Goal: Task Accomplishment & Management: Manage account settings

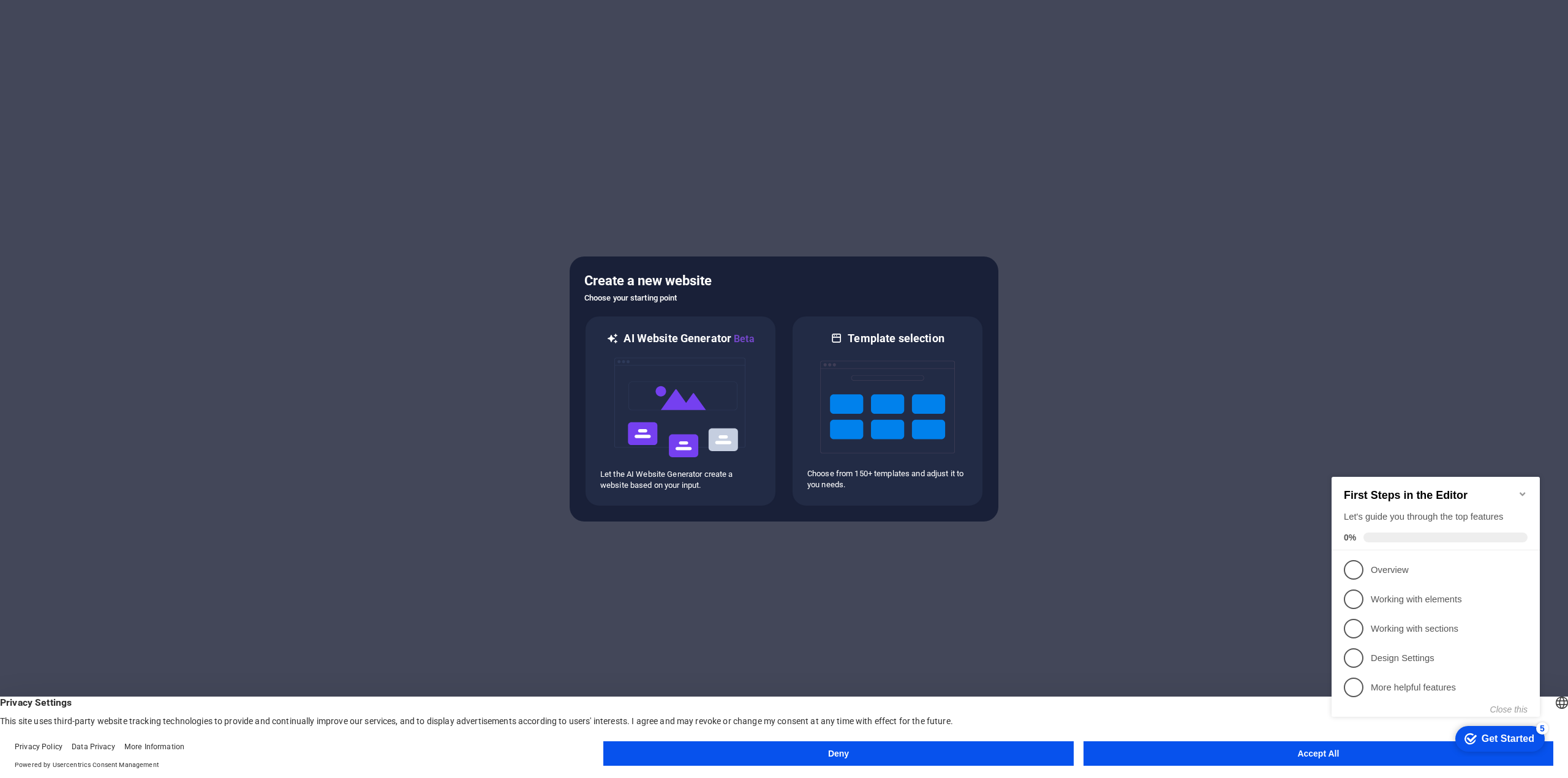
click at [1234, 756] on button "Accept All" at bounding box center [1318, 753] width 470 height 24
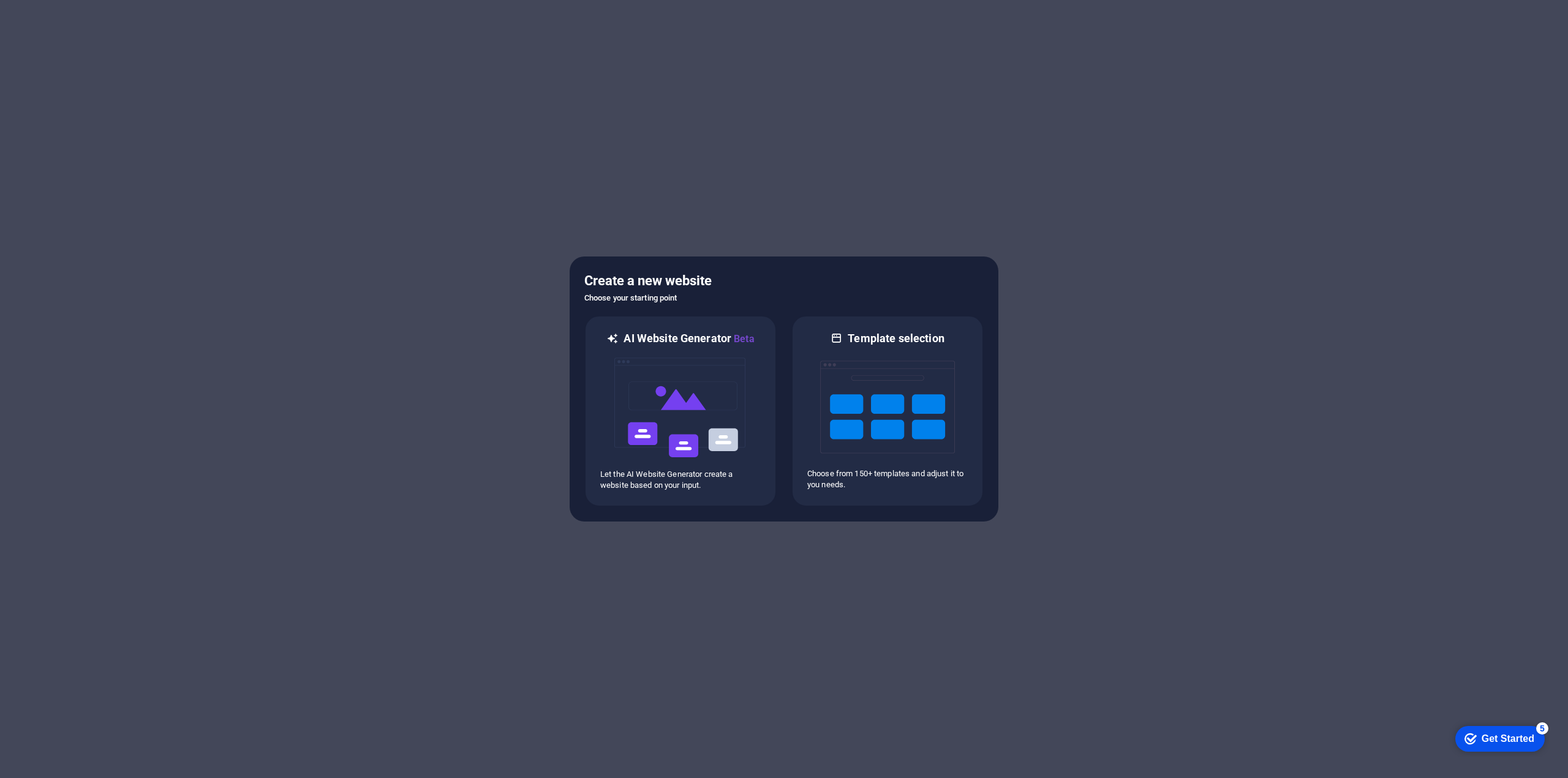
click at [1502, 745] on div "Get Started" at bounding box center [1508, 739] width 52 height 11
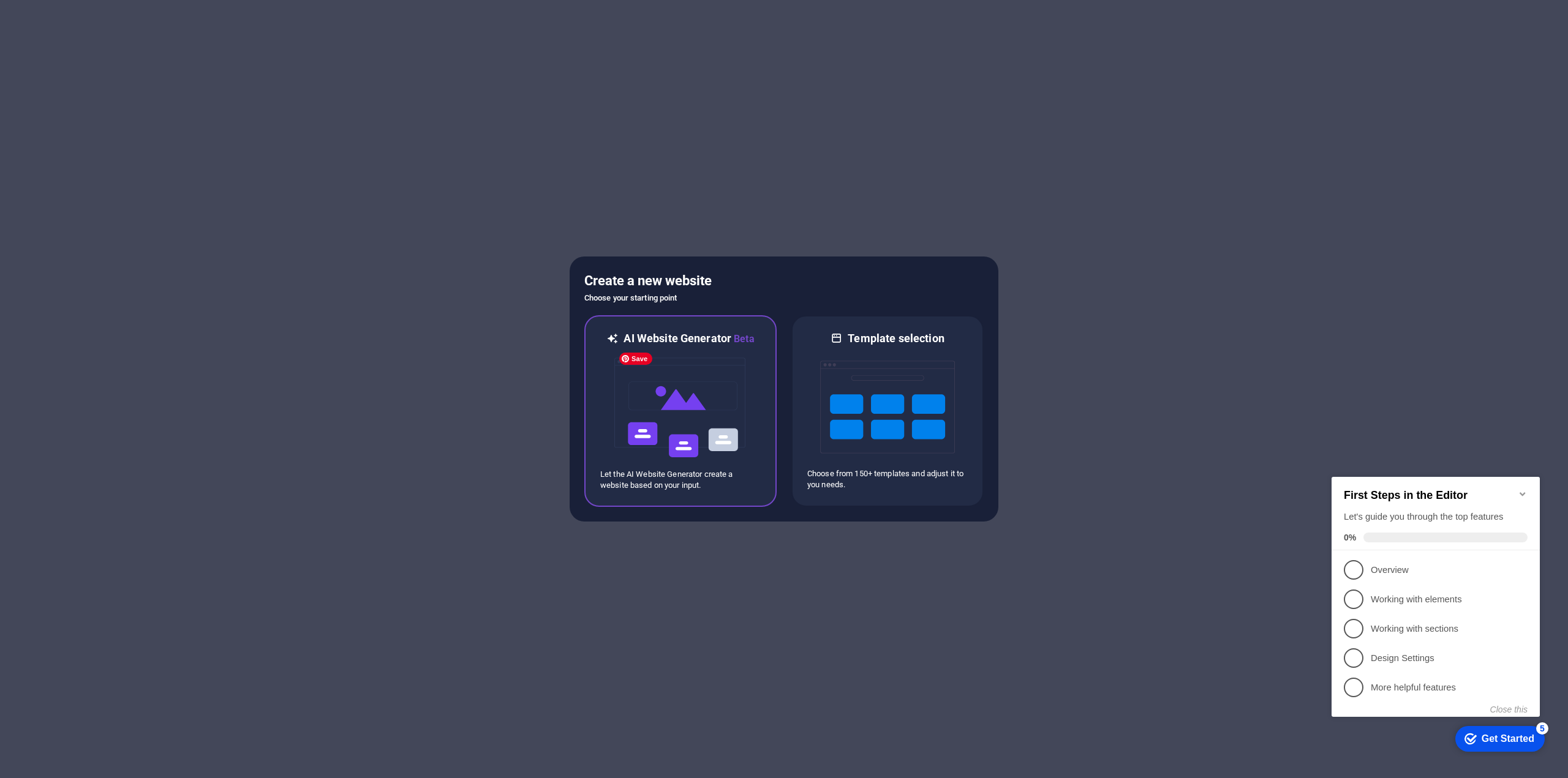
click at [668, 419] on img at bounding box center [680, 408] width 134 height 123
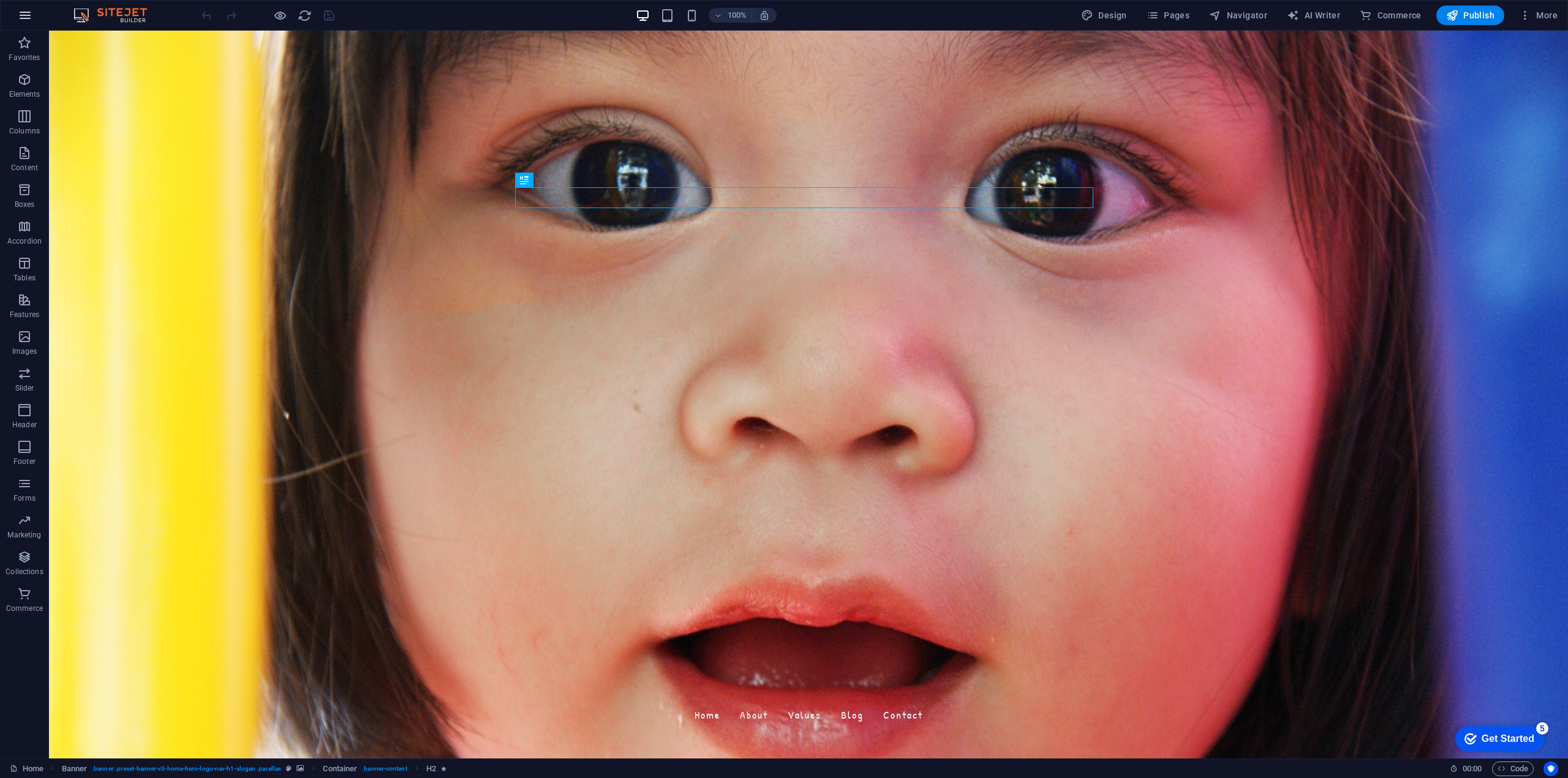
click at [25, 17] on icon "button" at bounding box center [25, 15] width 14 height 14
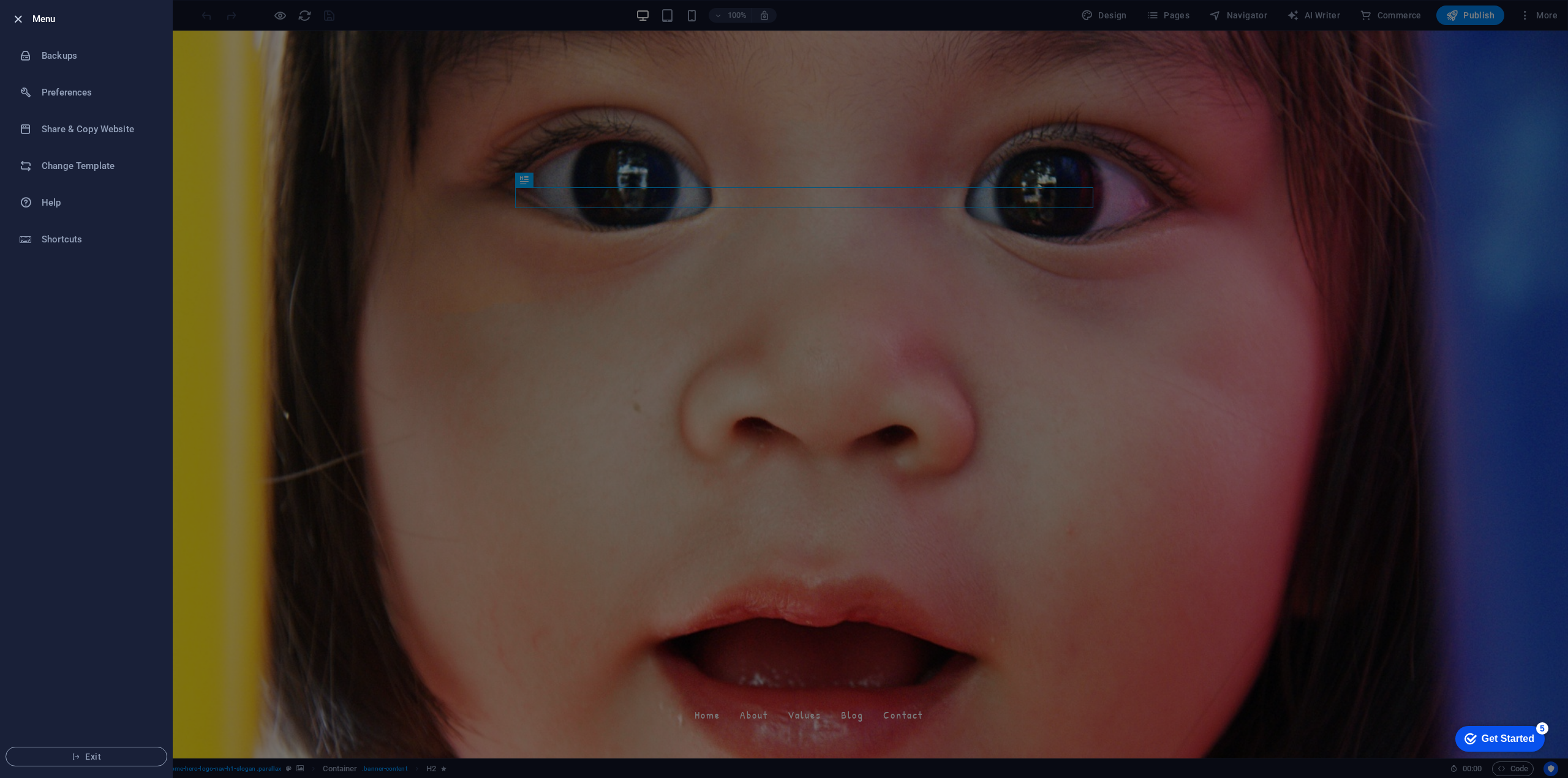
click at [24, 15] on icon "button" at bounding box center [18, 19] width 14 height 14
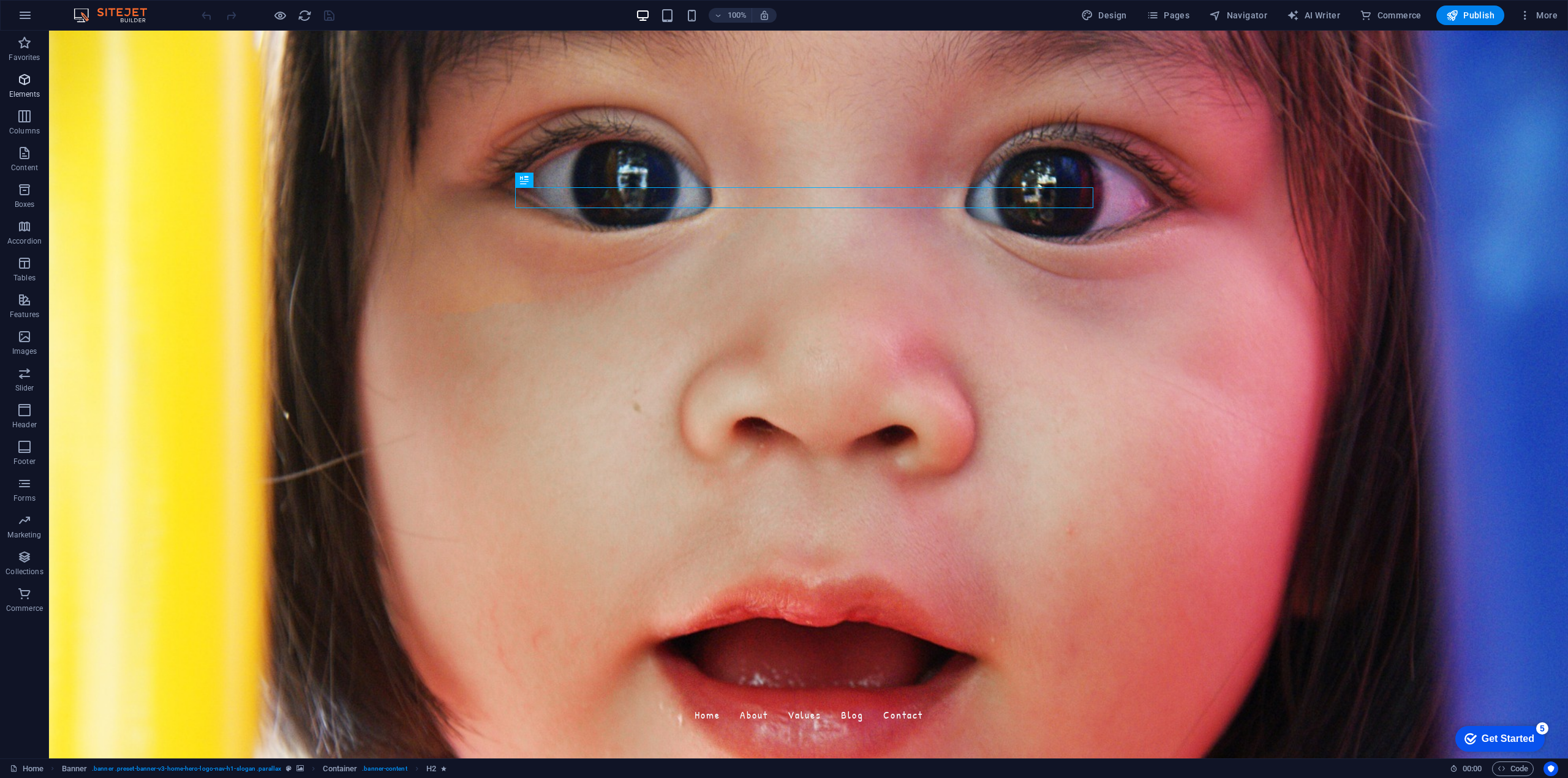
click at [26, 81] on icon "button" at bounding box center [24, 79] width 14 height 14
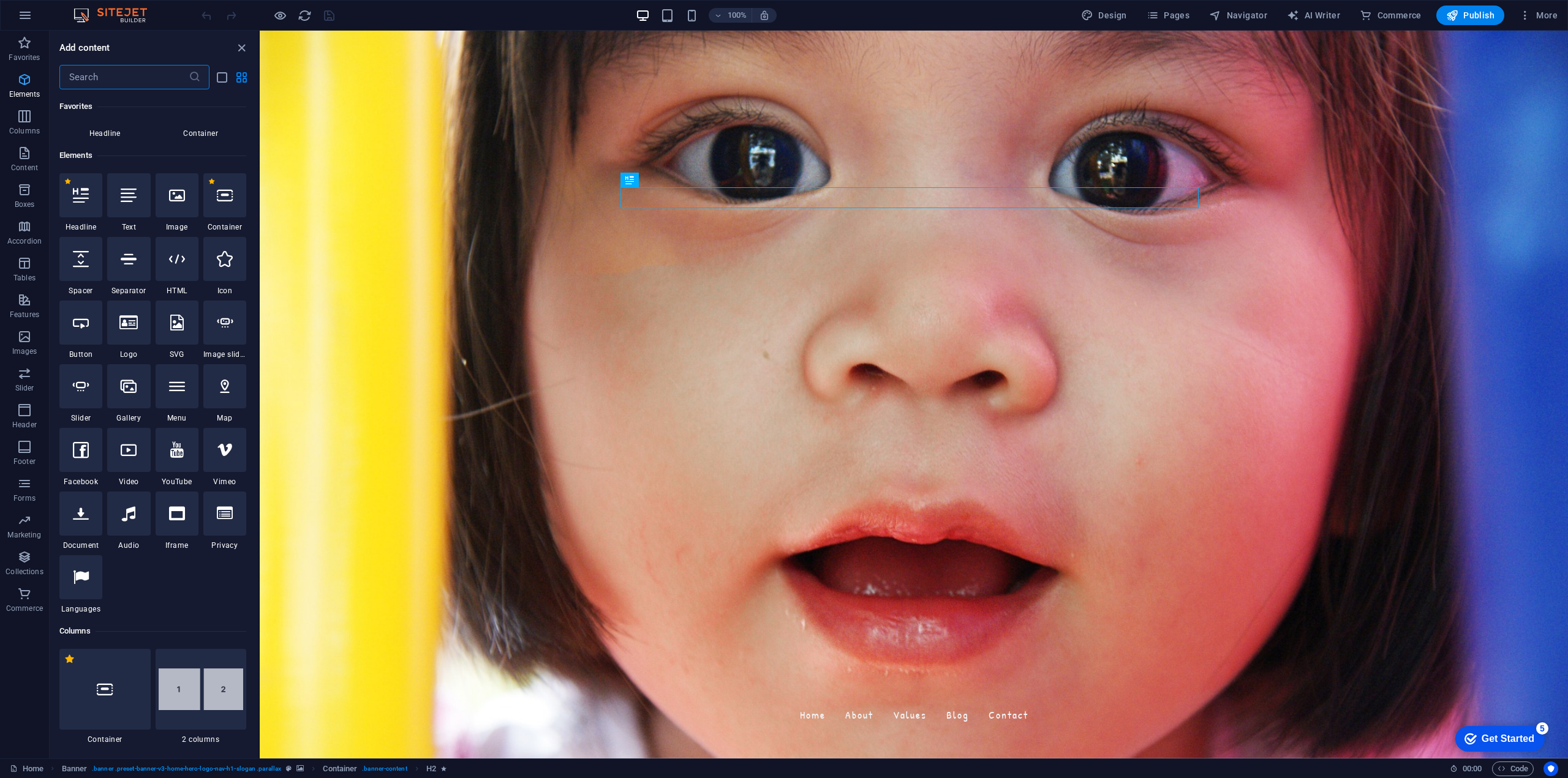
scroll to position [130, 0]
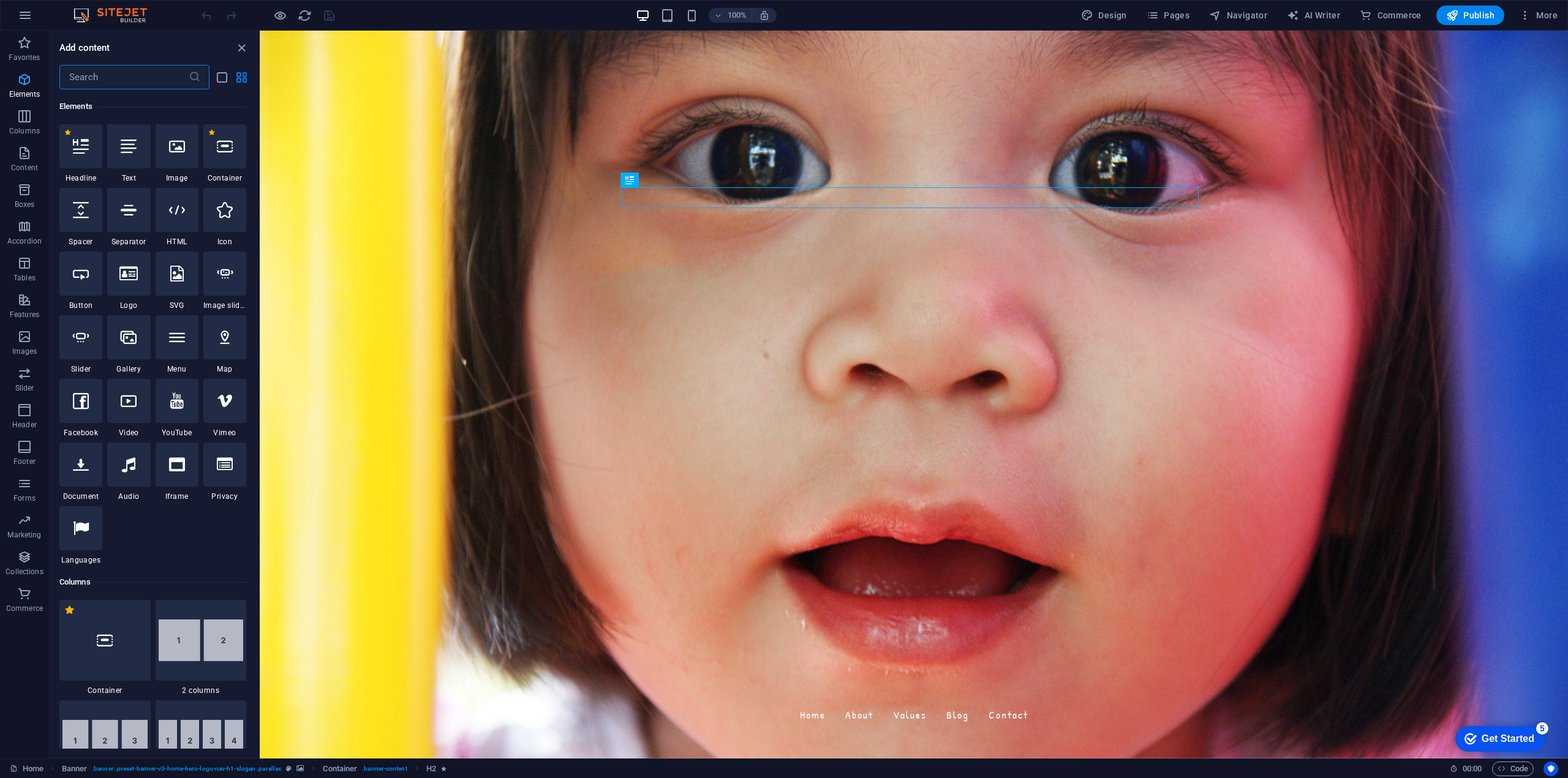
click at [26, 81] on icon "button" at bounding box center [24, 79] width 14 height 14
click at [27, 12] on icon "button" at bounding box center [25, 15] width 14 height 14
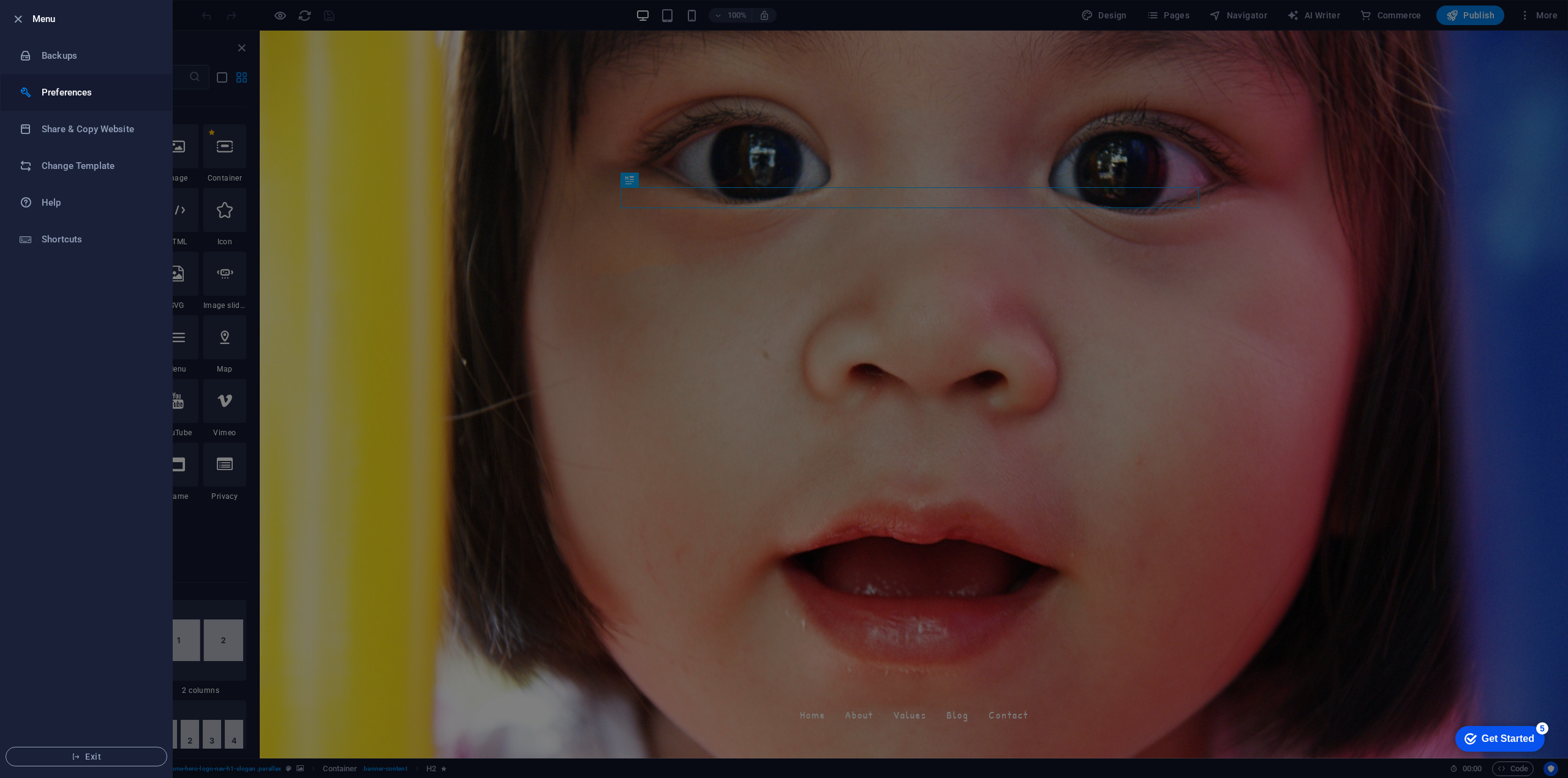
click at [68, 92] on h6 "Preferences" at bounding box center [98, 92] width 113 height 14
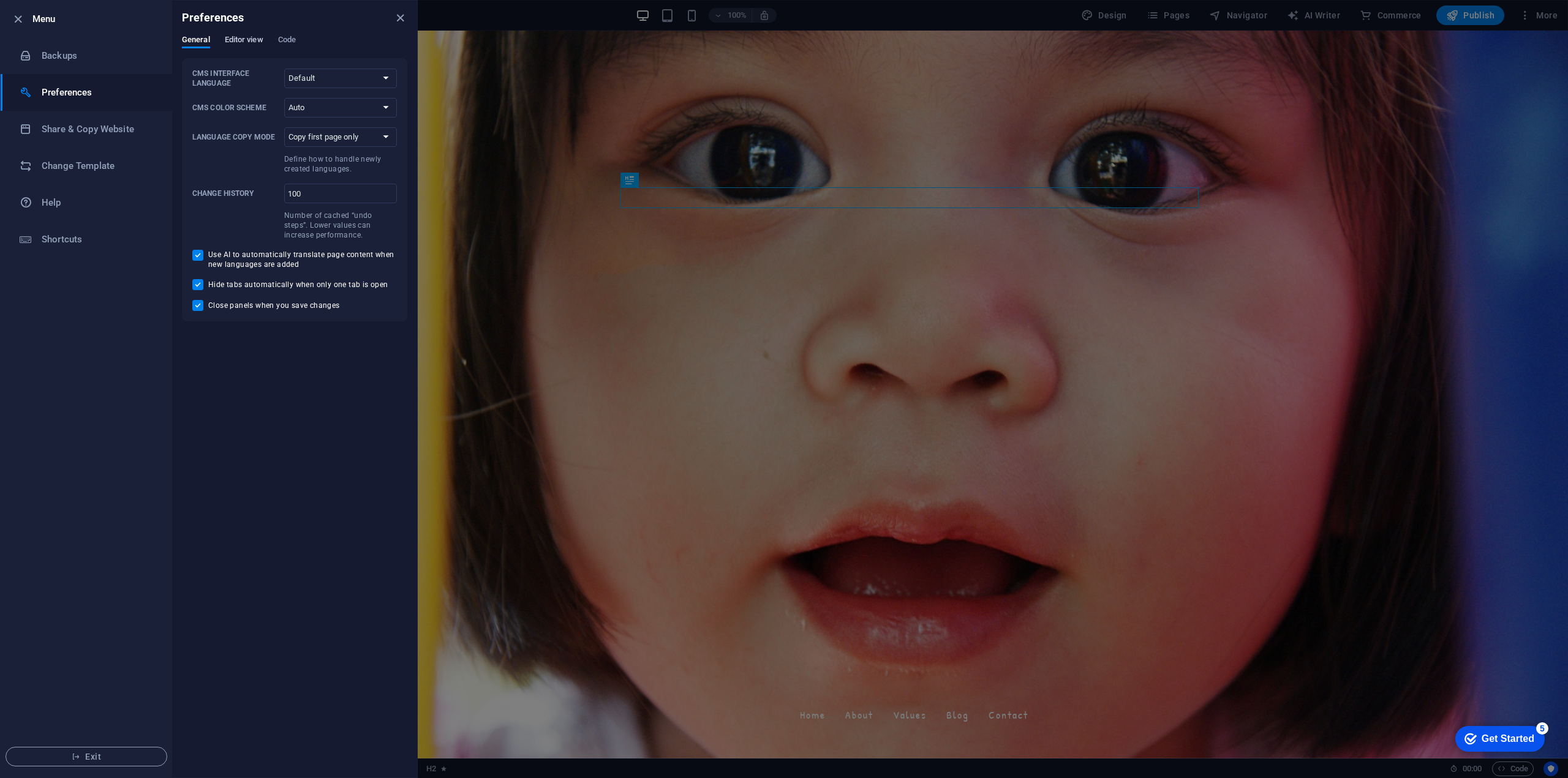
click at [243, 38] on span "Editor view" at bounding box center [244, 41] width 39 height 17
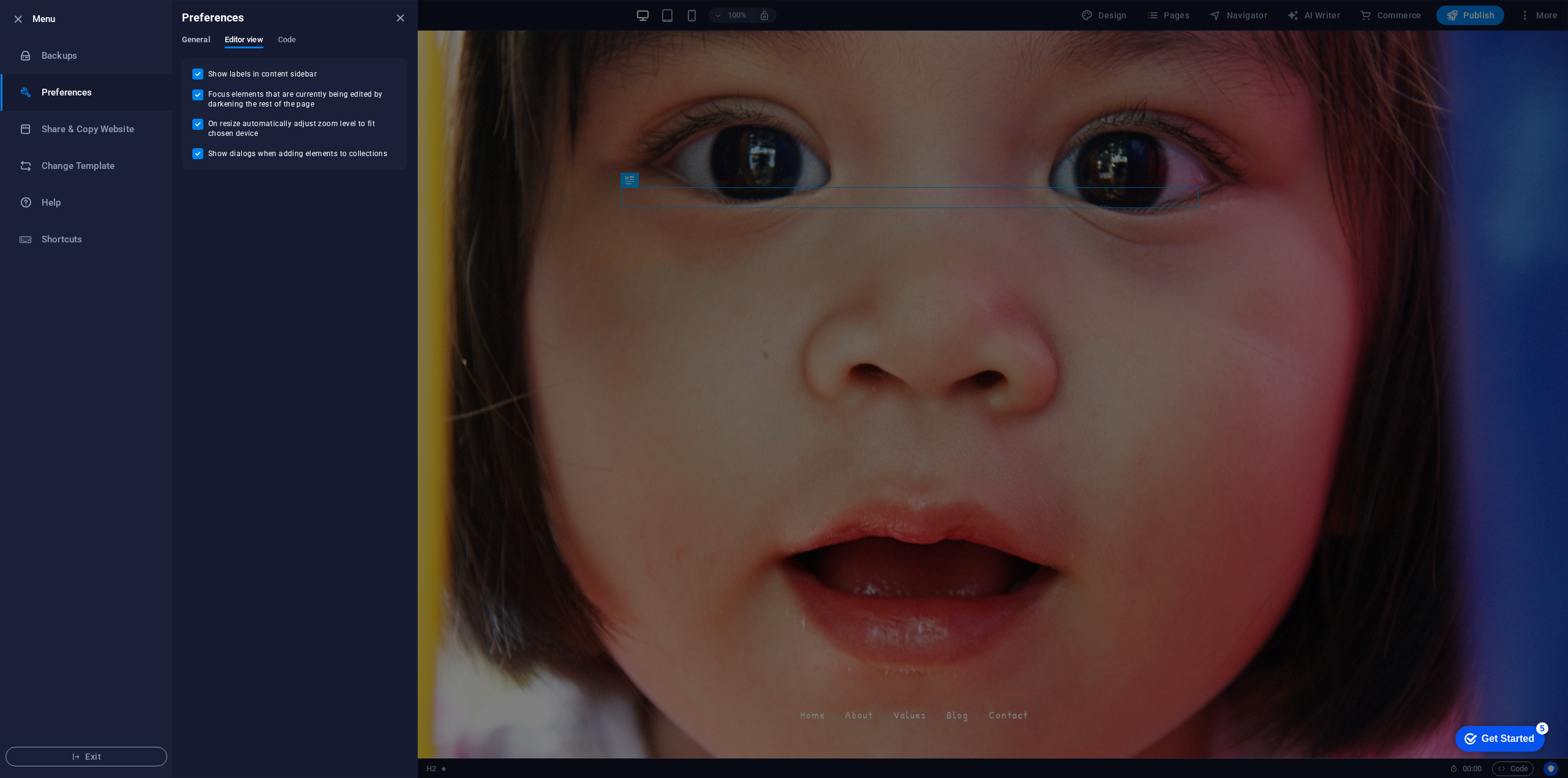
click at [194, 37] on span "General" at bounding box center [195, 41] width 28 height 17
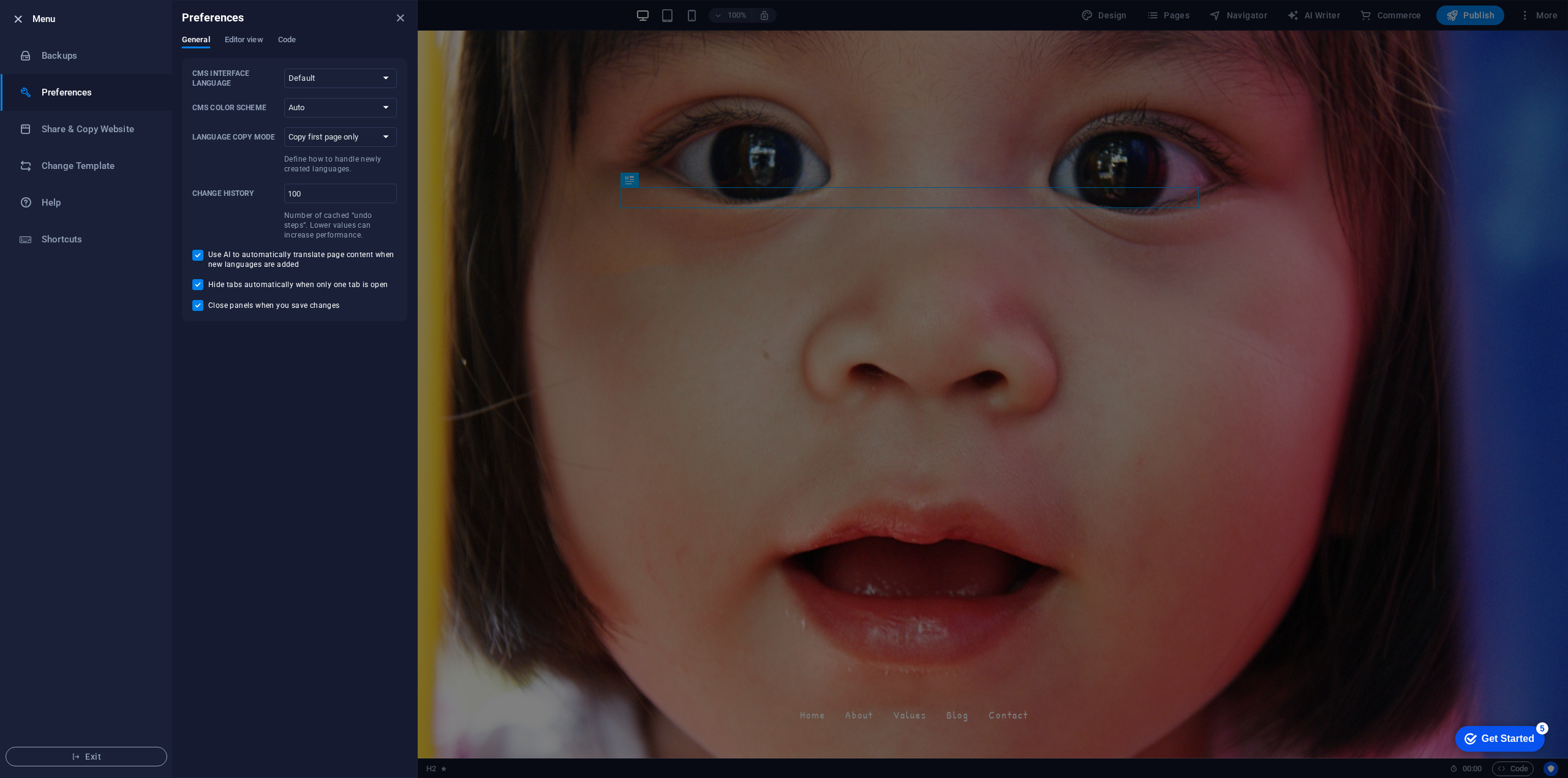
click at [14, 20] on icon "button" at bounding box center [18, 19] width 14 height 14
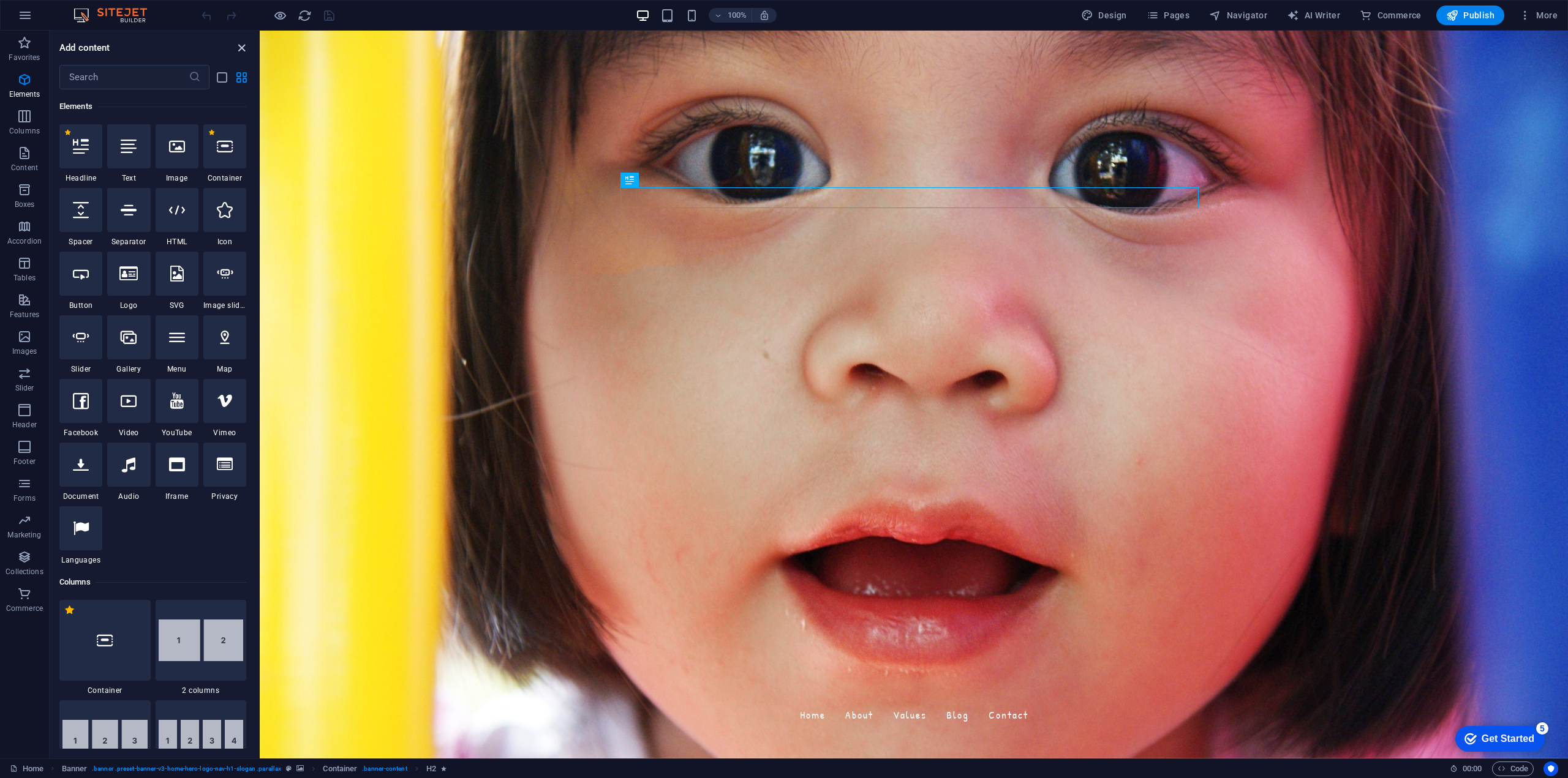
click at [245, 48] on icon "close panel" at bounding box center [241, 48] width 14 height 14
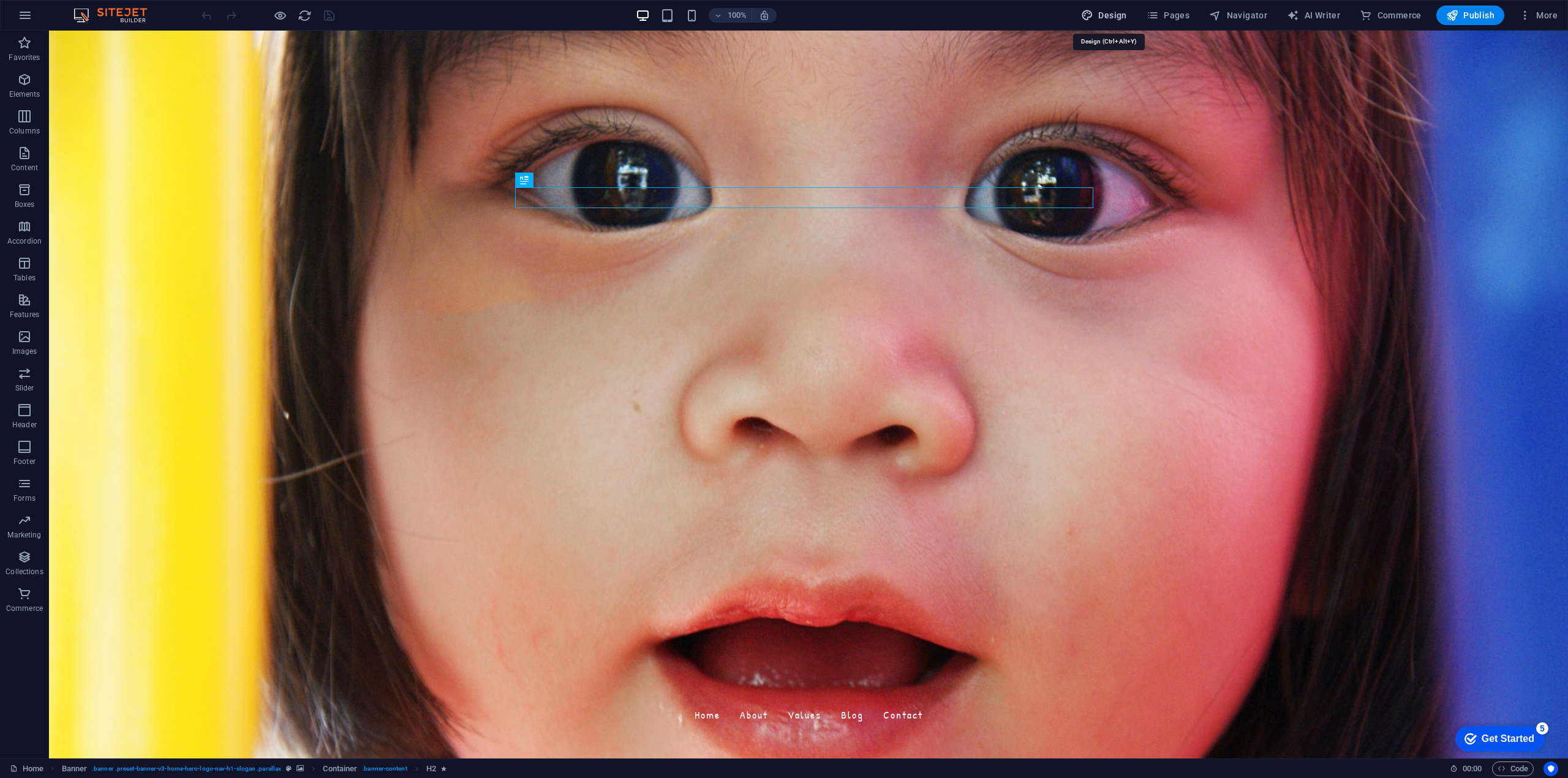
click at [1101, 16] on span "Design" at bounding box center [1104, 15] width 46 height 12
select select "px"
select select "200"
select select "px"
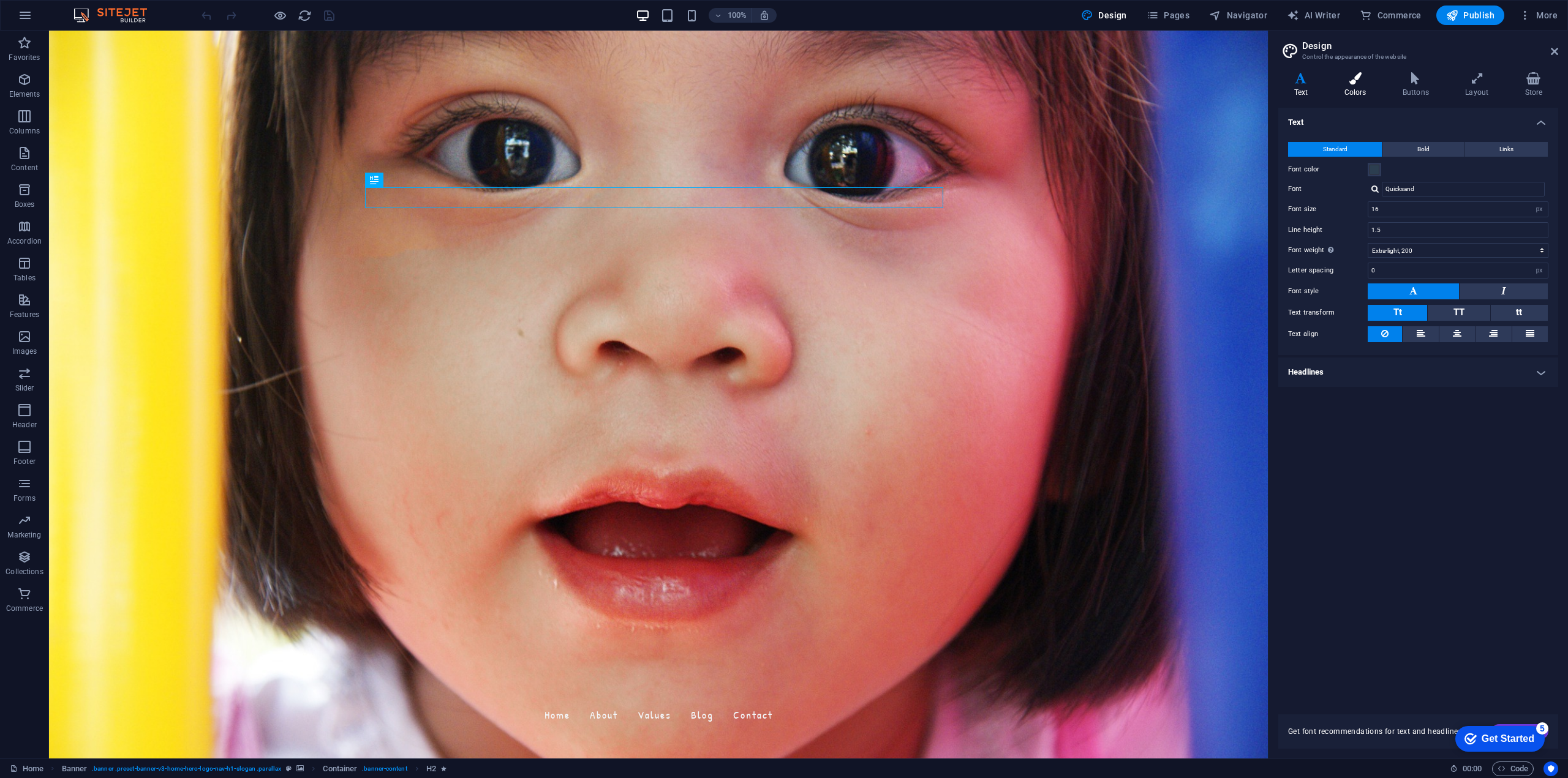
click at [1359, 76] on icon at bounding box center [1355, 78] width 53 height 12
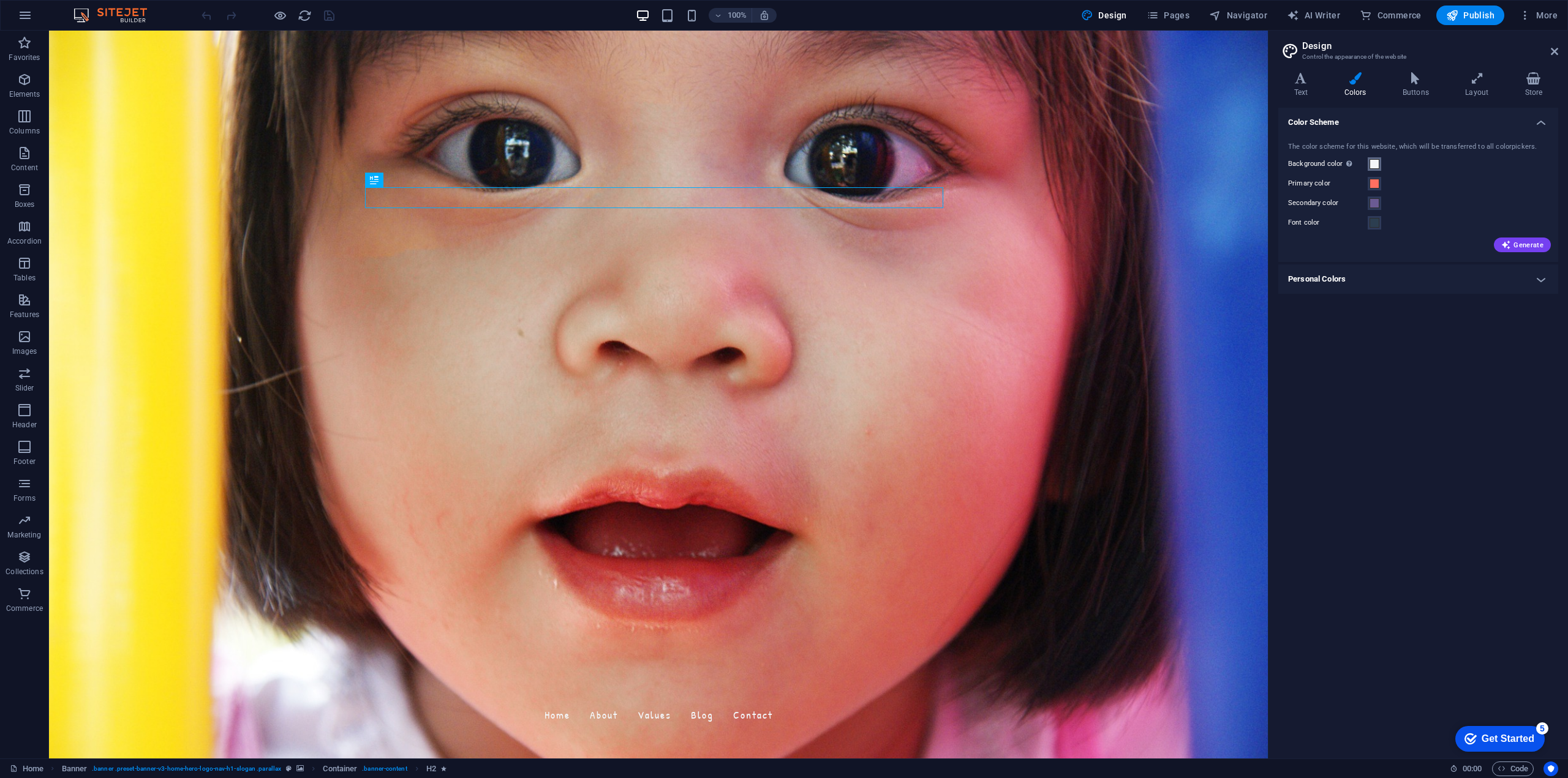
click at [1377, 168] on span at bounding box center [1374, 164] width 10 height 10
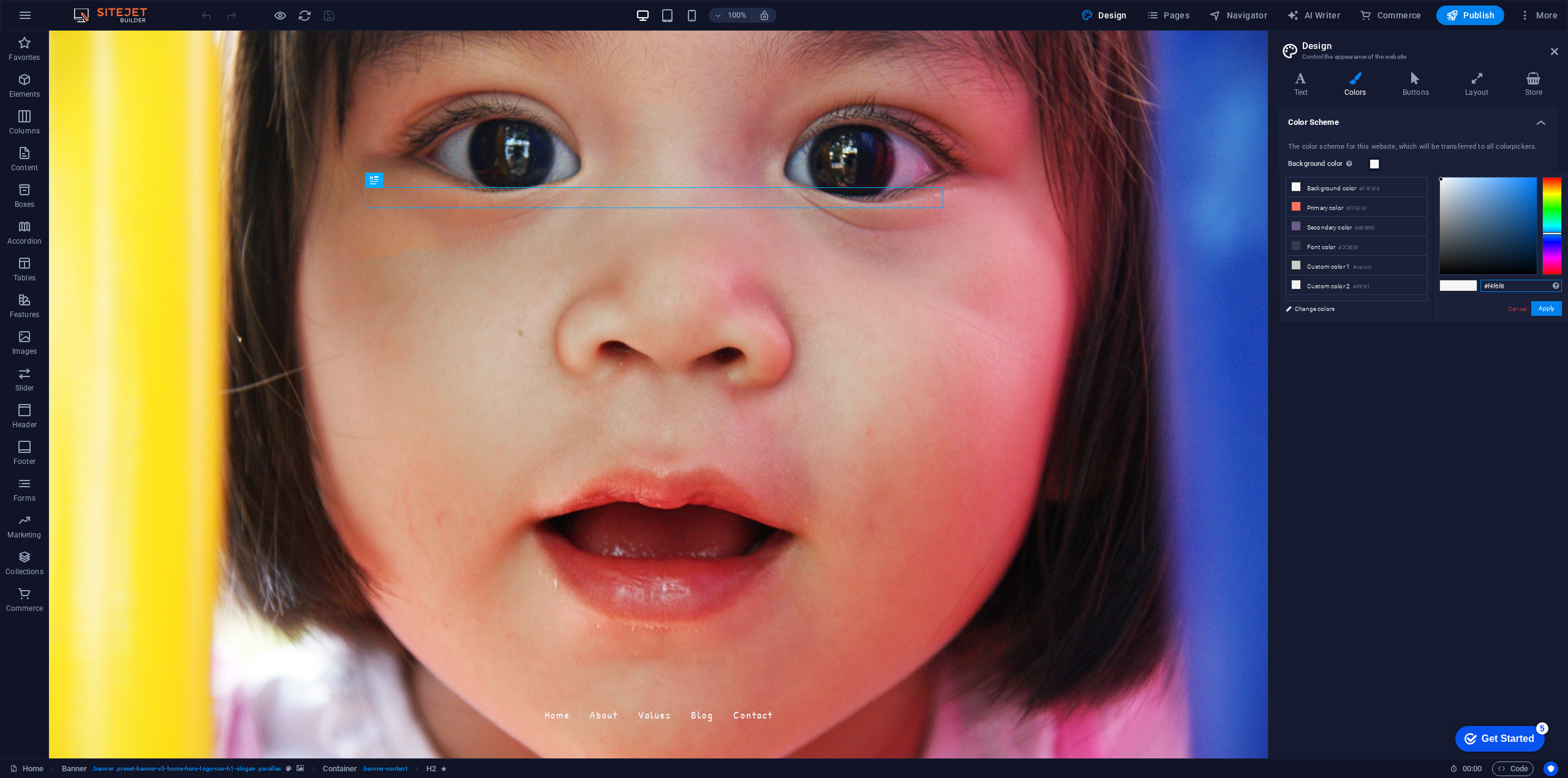
drag, startPoint x: 1516, startPoint y: 290, endPoint x: 1467, endPoint y: 284, distance: 49.4
click at [1467, 284] on div "#f4f6f8 Supported formats #0852ed rgb(8, 82, 237) rgba(8, 82, 237, 90%) hsv(221…" at bounding box center [1500, 336] width 135 height 329
type input "#efede9"
click at [1544, 309] on button "Apply" at bounding box center [1546, 308] width 31 height 14
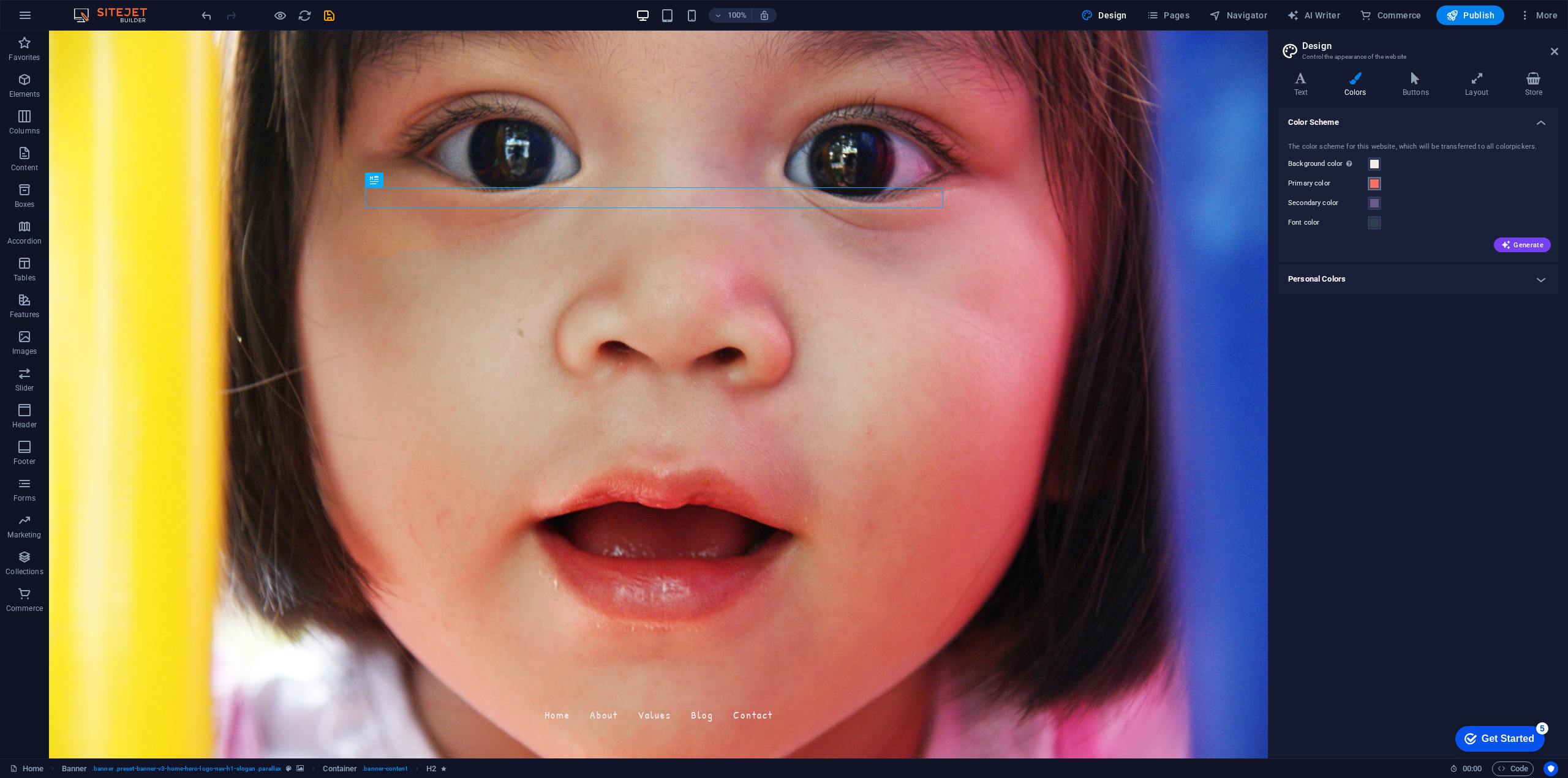
click at [1372, 185] on span at bounding box center [1374, 184] width 10 height 10
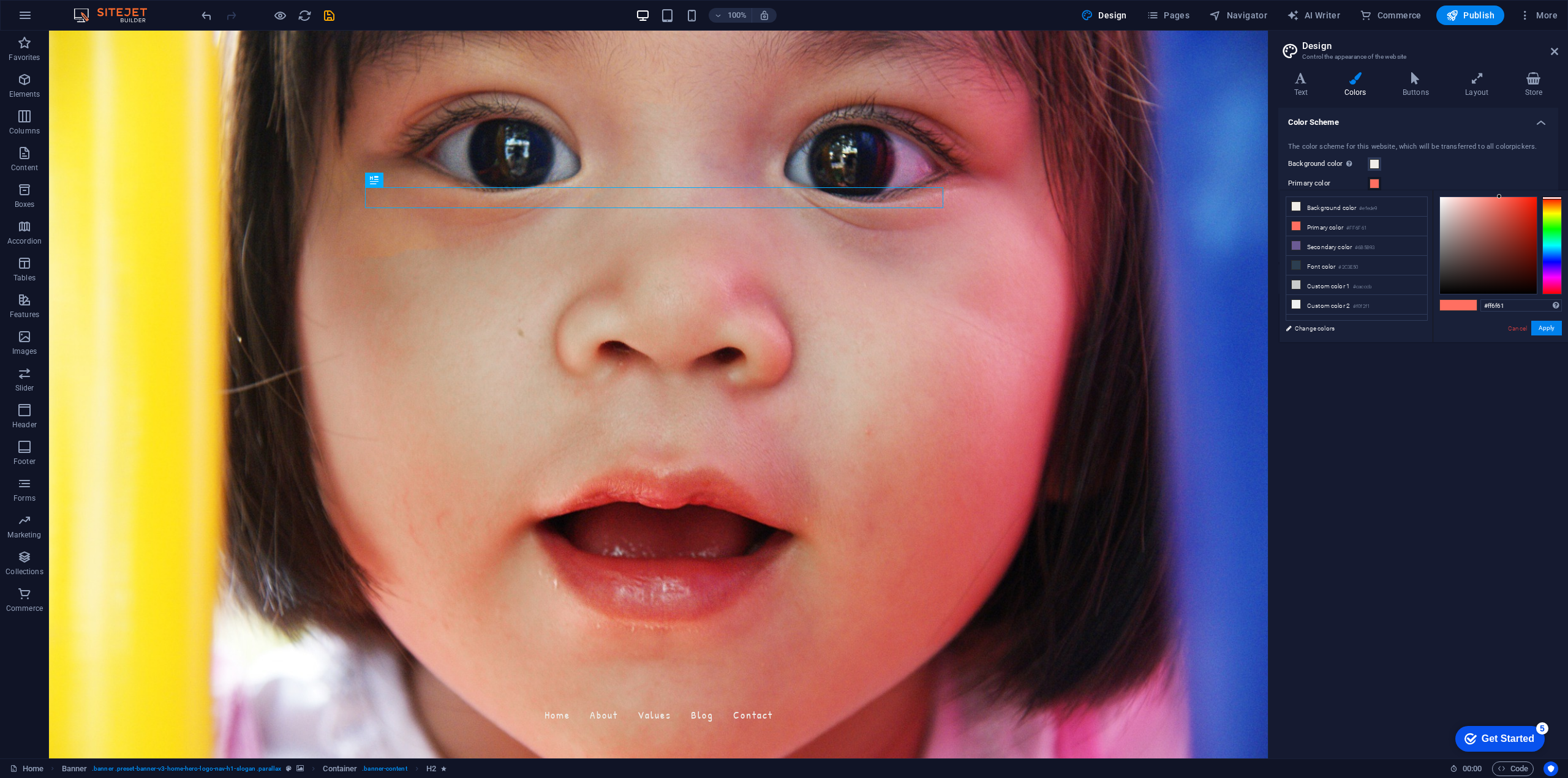
click at [1422, 431] on div "Color Scheme The color scheme for this website, which will be transferred to al…" at bounding box center [1418, 428] width 280 height 641
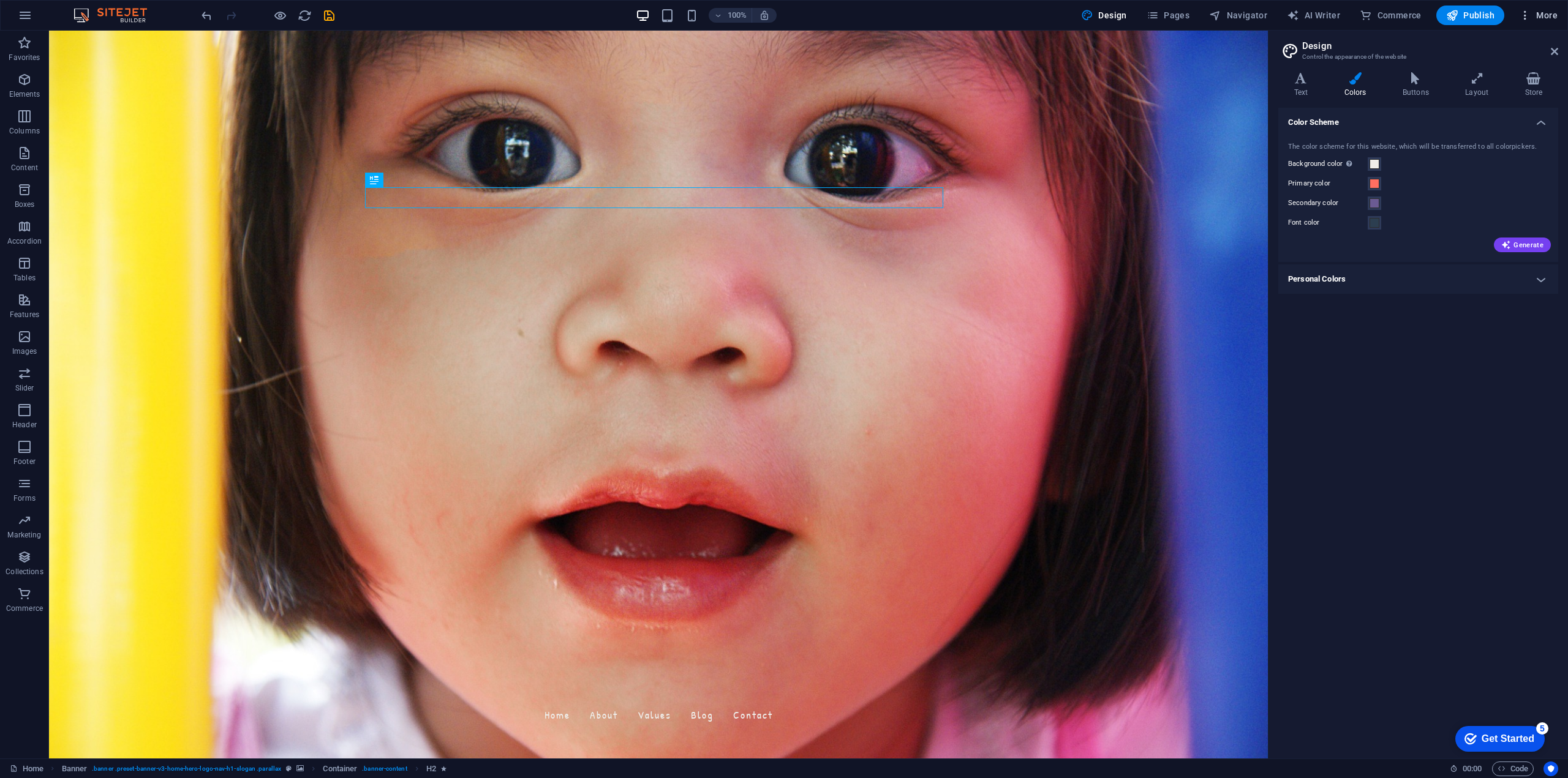
click at [1552, 18] on span "More" at bounding box center [1538, 15] width 39 height 12
